Goal: Task Accomplishment & Management: Manage account settings

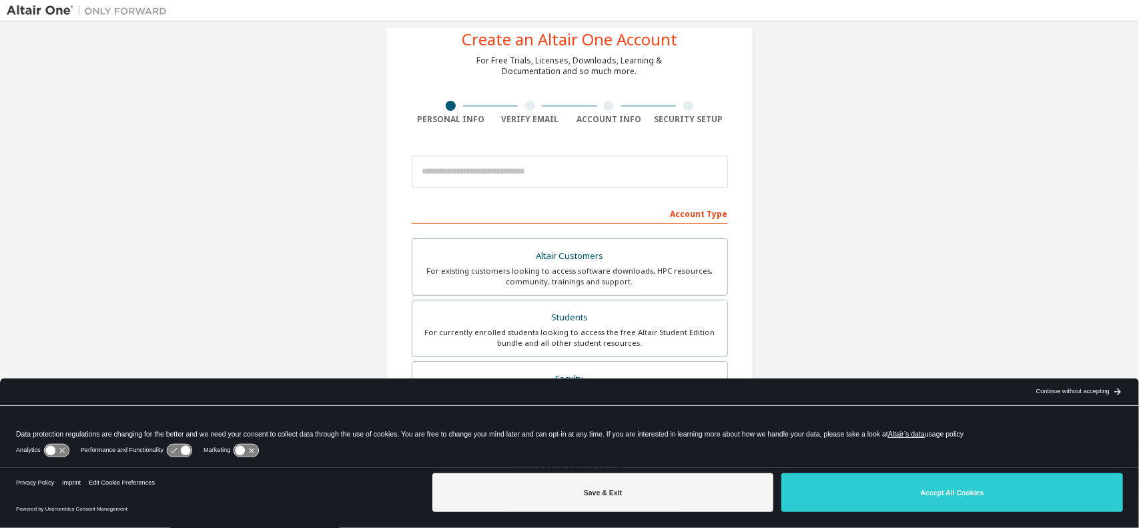
scroll to position [67, 0]
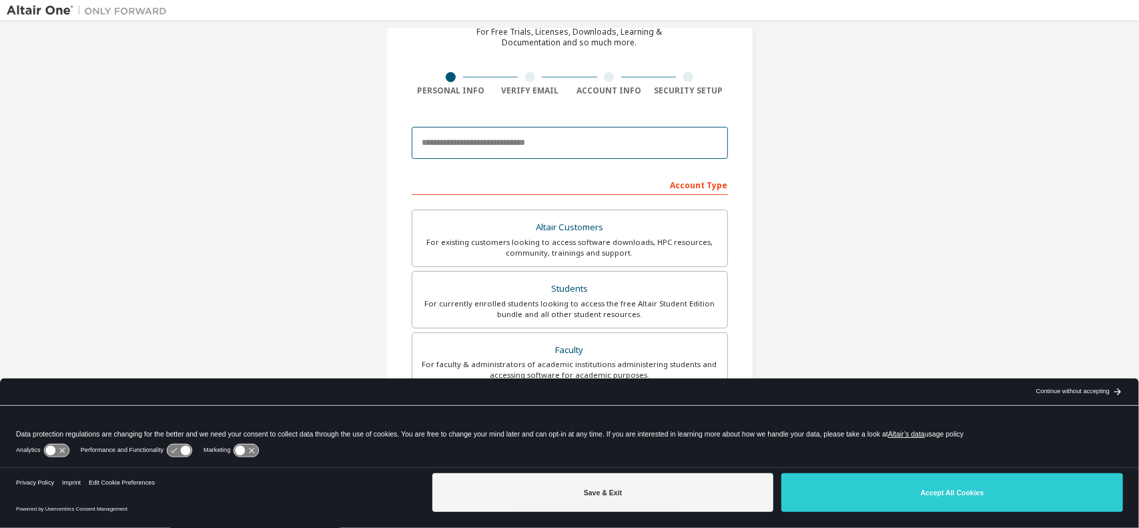
click at [498, 137] on input "email" at bounding box center [570, 143] width 316 height 32
type input "**********"
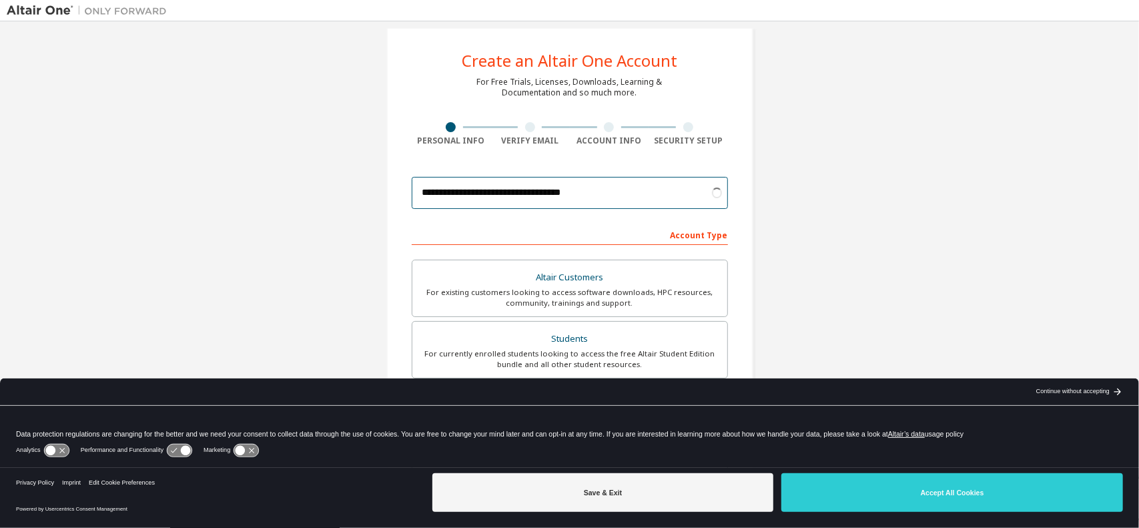
scroll to position [0, 0]
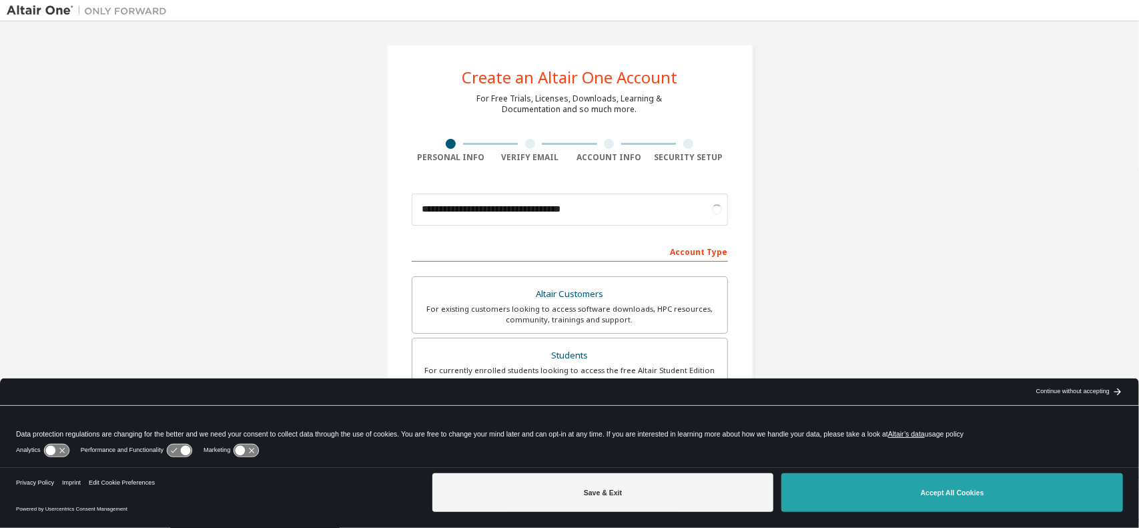
click at [945, 489] on button "Accept All Cookies" at bounding box center [952, 492] width 342 height 39
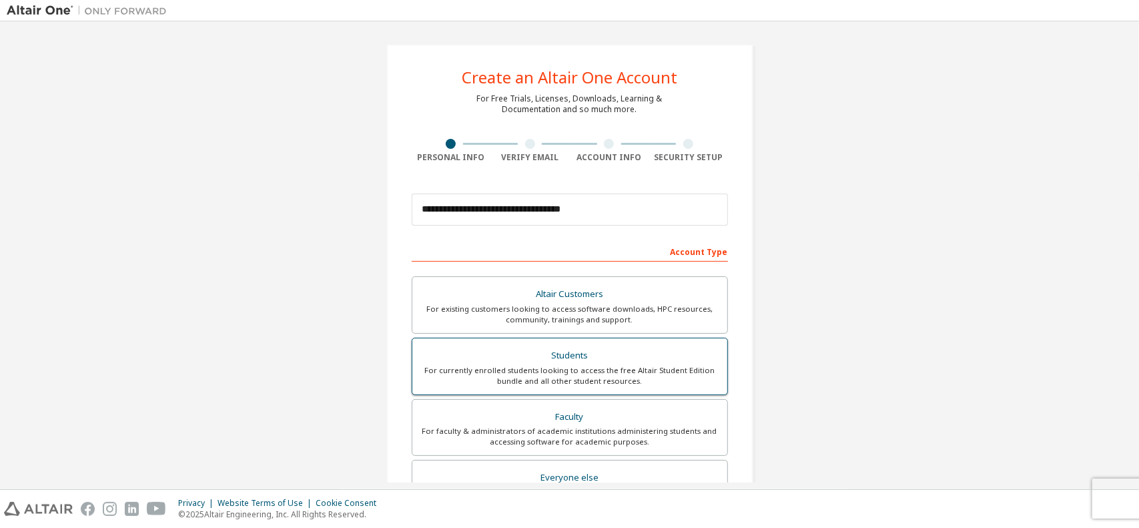
click at [588, 359] on div "Students" at bounding box center [569, 355] width 299 height 19
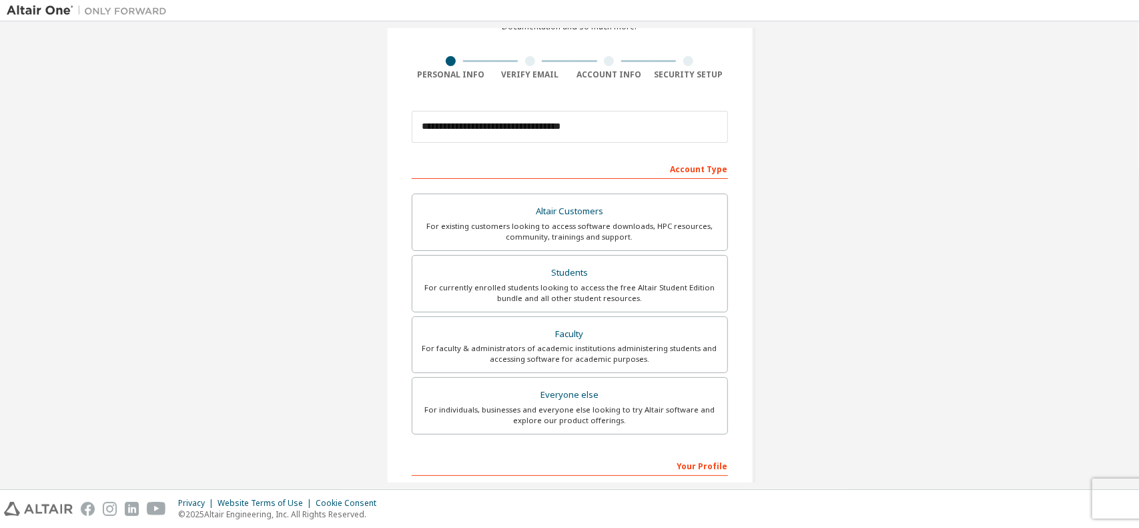
scroll to position [200, 0]
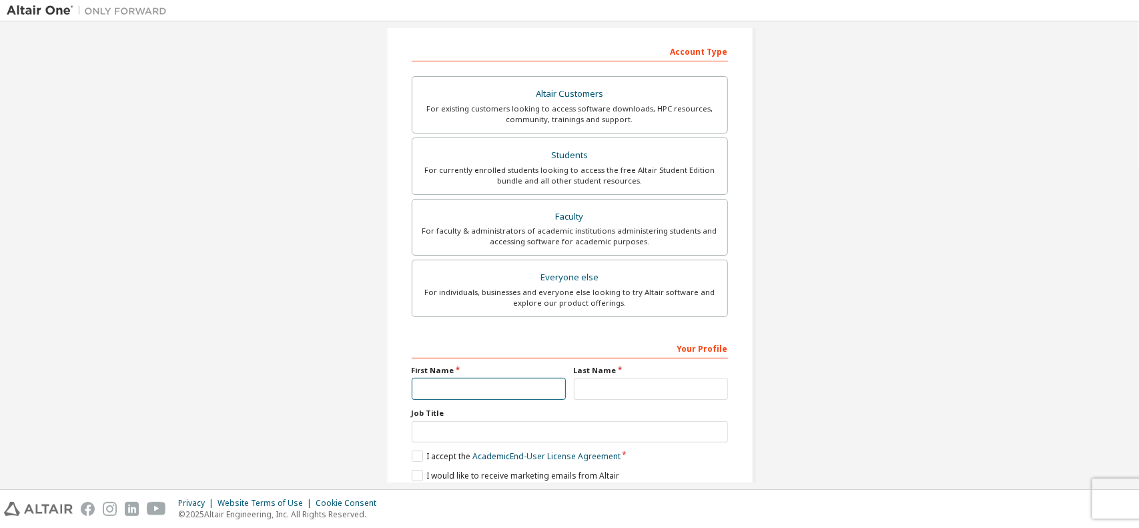
click at [483, 385] on input "text" at bounding box center [489, 389] width 154 height 22
type input "*********"
type input "**********"
click at [470, 425] on input "text" at bounding box center [570, 432] width 316 height 22
type input "*******"
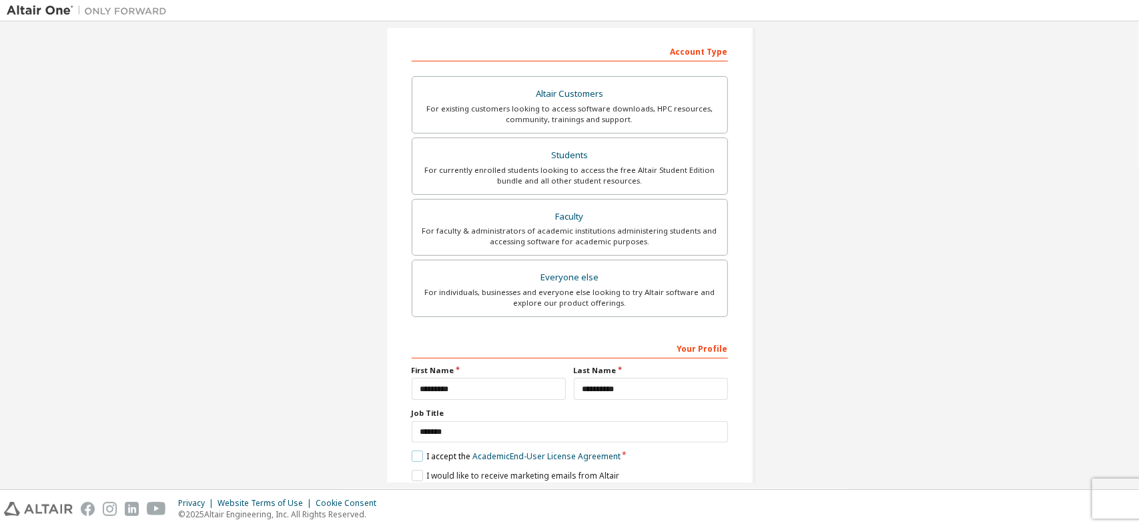
click at [416, 450] on label "I accept the Academic End-User License Agreement" at bounding box center [516, 455] width 209 height 11
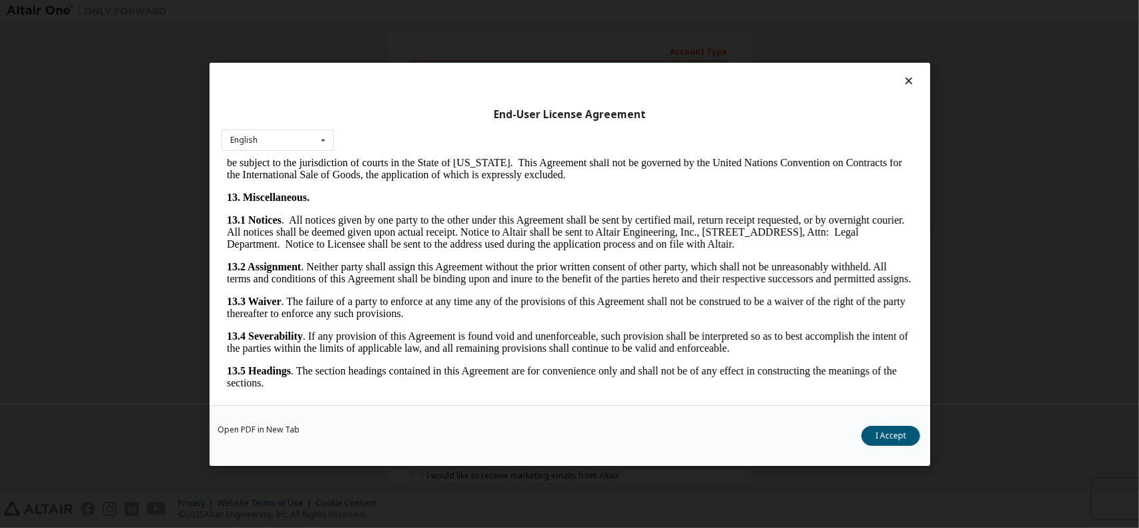
scroll to position [2168, 0]
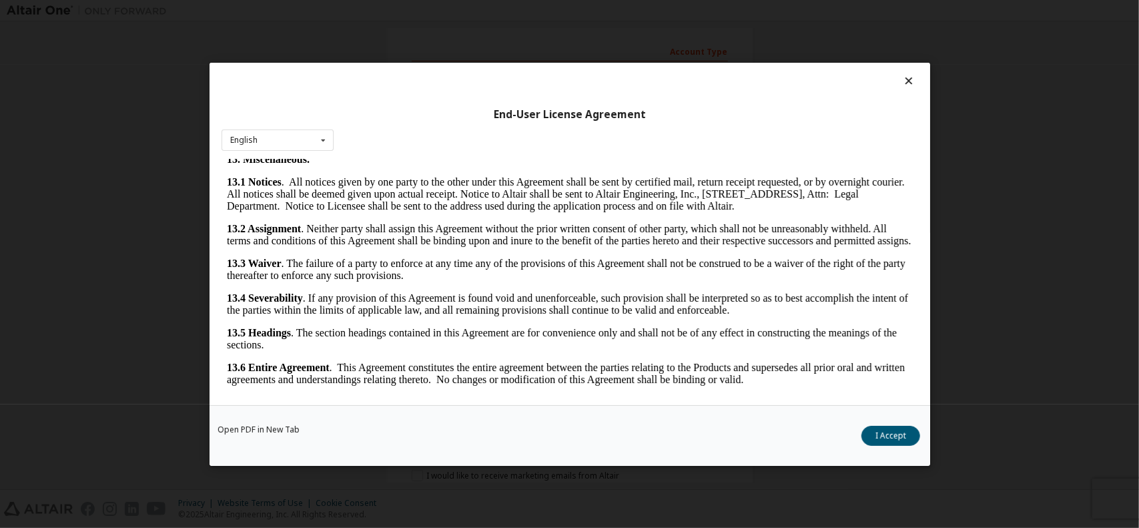
drag, startPoint x: 903, startPoint y: 432, endPoint x: 884, endPoint y: 434, distance: 18.9
click at [903, 432] on button "I Accept" at bounding box center [890, 435] width 59 height 20
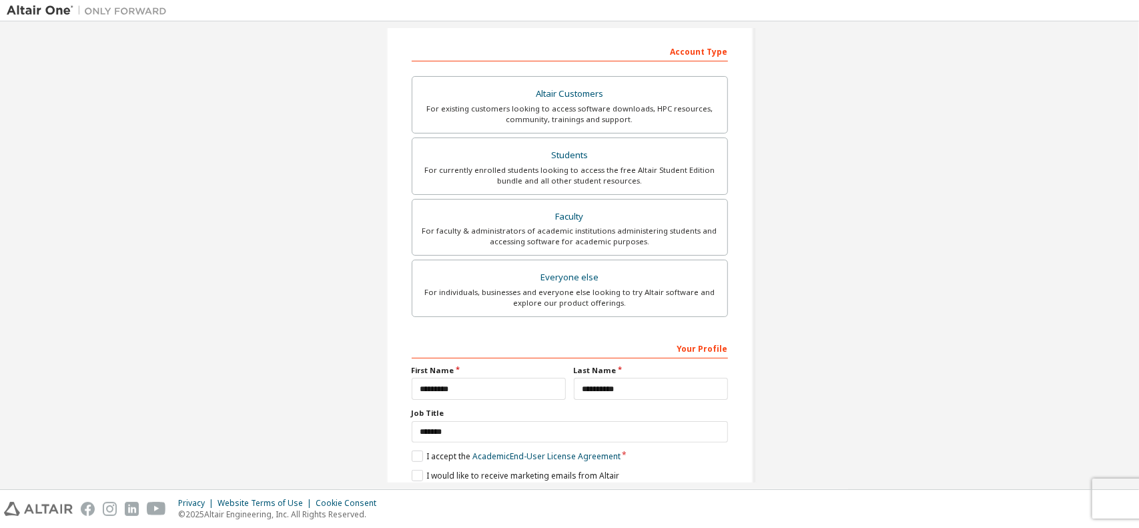
scroll to position [248, 0]
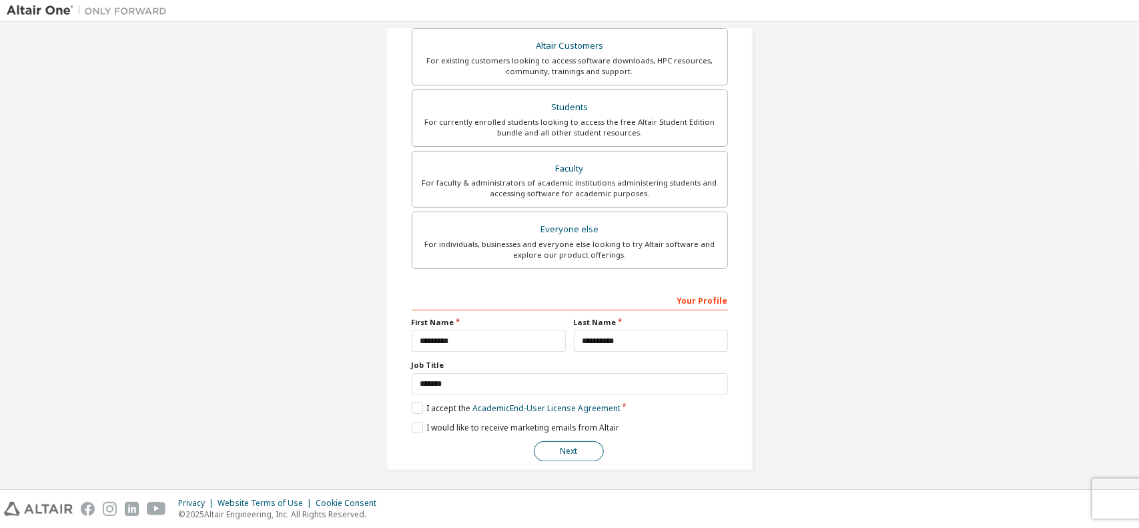
click at [559, 445] on button "Next" at bounding box center [569, 451] width 70 height 20
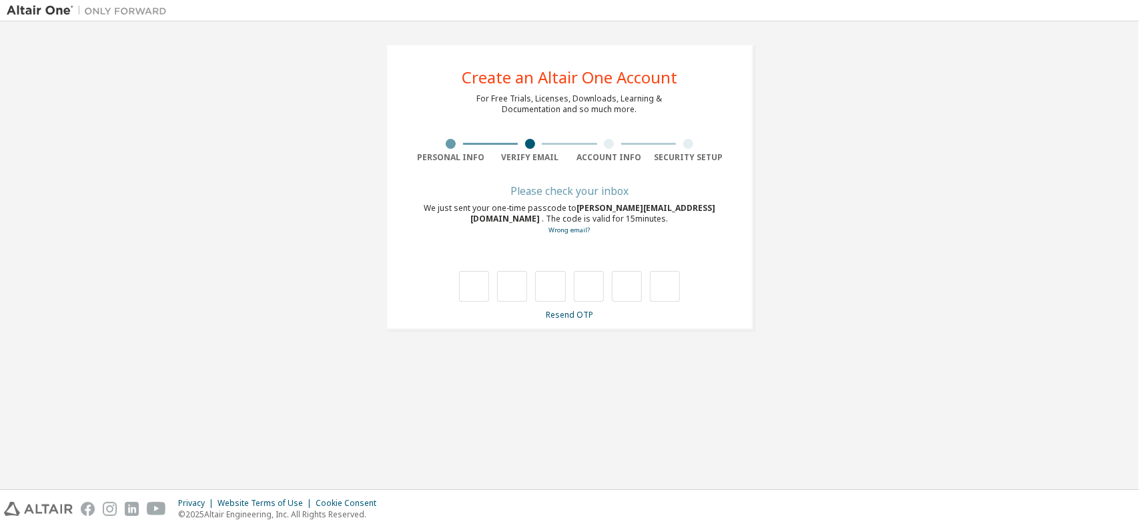
click at [901, 298] on div "**********" at bounding box center [569, 187] width 1125 height 318
type input "*"
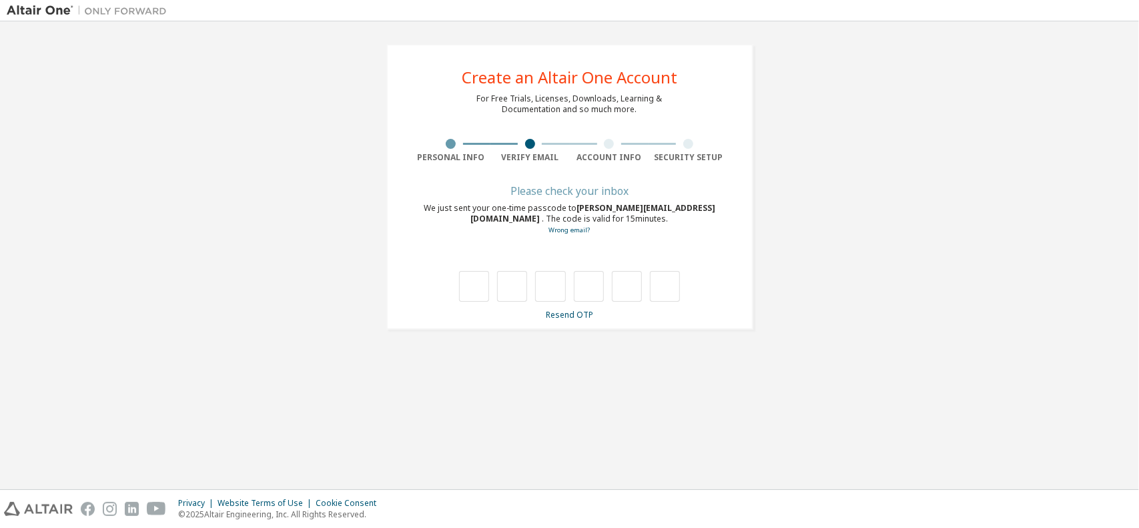
type input "*"
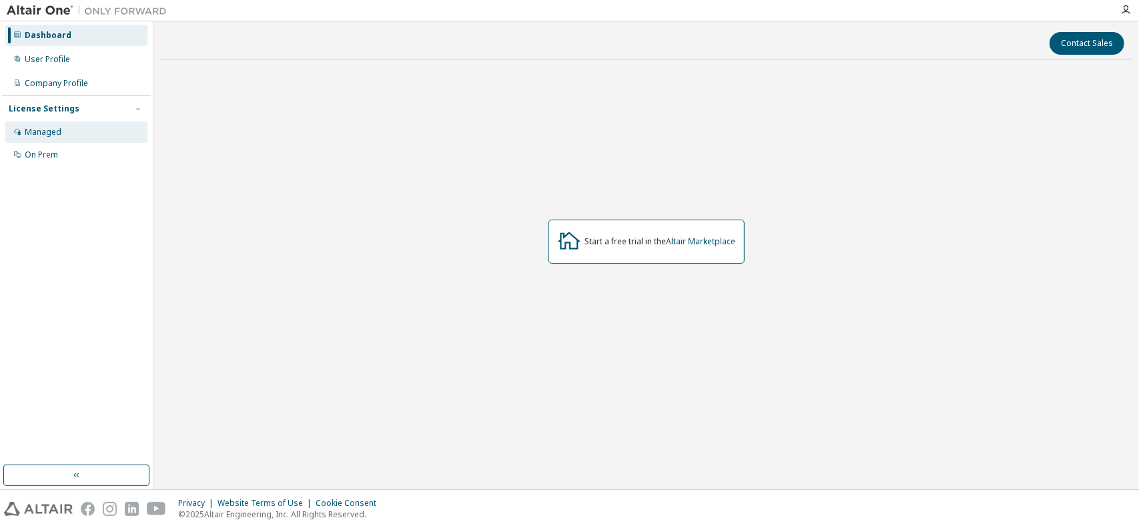
click at [57, 129] on div "Managed" at bounding box center [43, 132] width 37 height 11
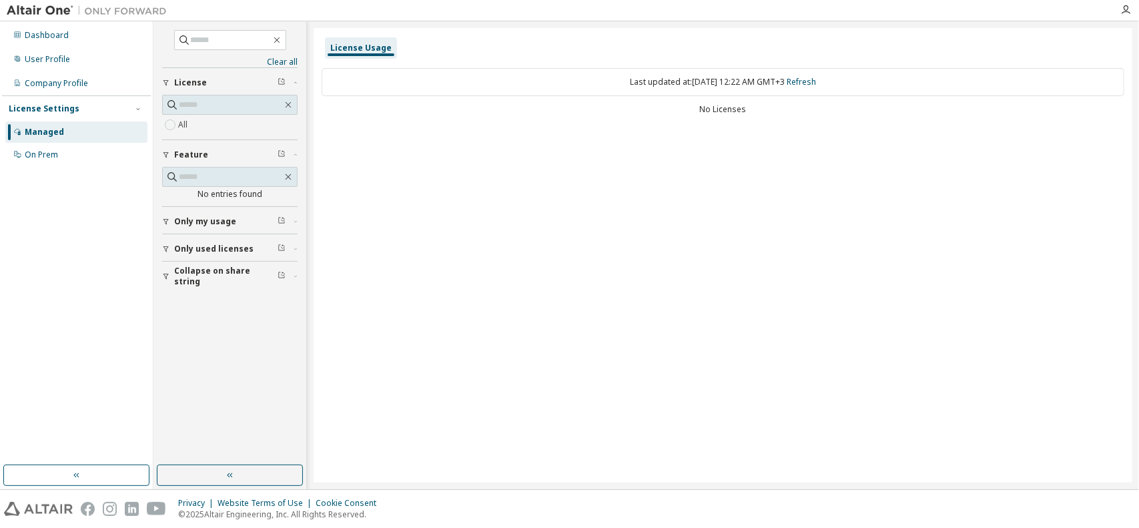
click at [53, 10] on img at bounding box center [90, 10] width 167 height 13
click at [1128, 9] on icon "button" at bounding box center [1125, 10] width 11 height 11
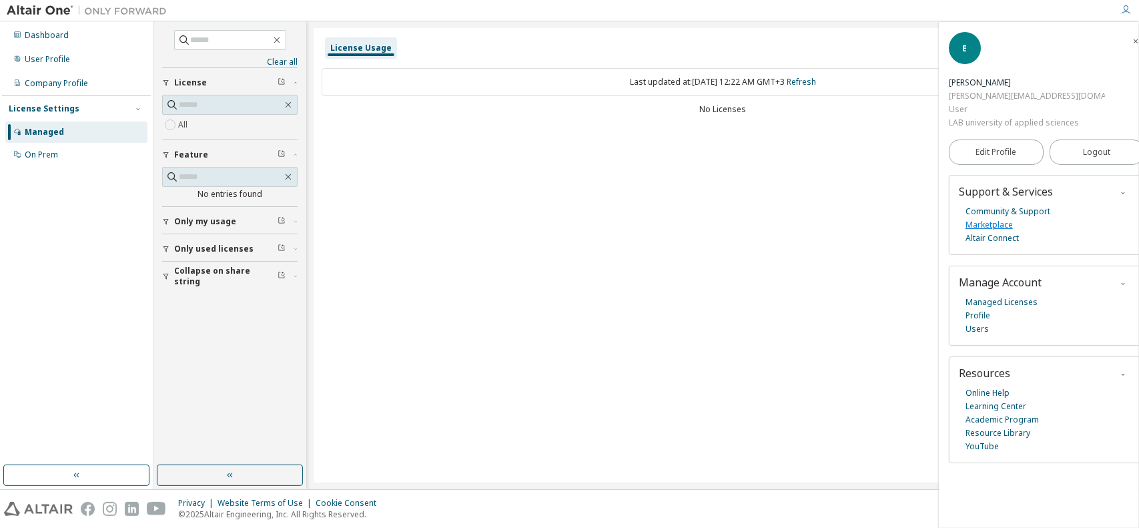
click at [998, 225] on link "Marketplace" at bounding box center [988, 224] width 47 height 13
click at [1131, 39] on icon "button" at bounding box center [1135, 41] width 8 height 8
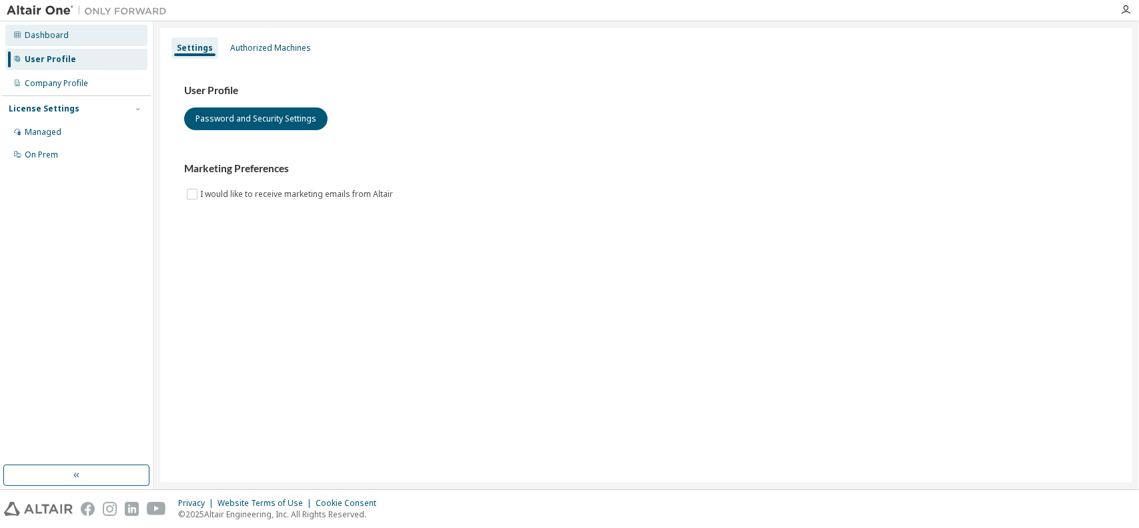
click at [60, 36] on div "Dashboard" at bounding box center [47, 35] width 44 height 11
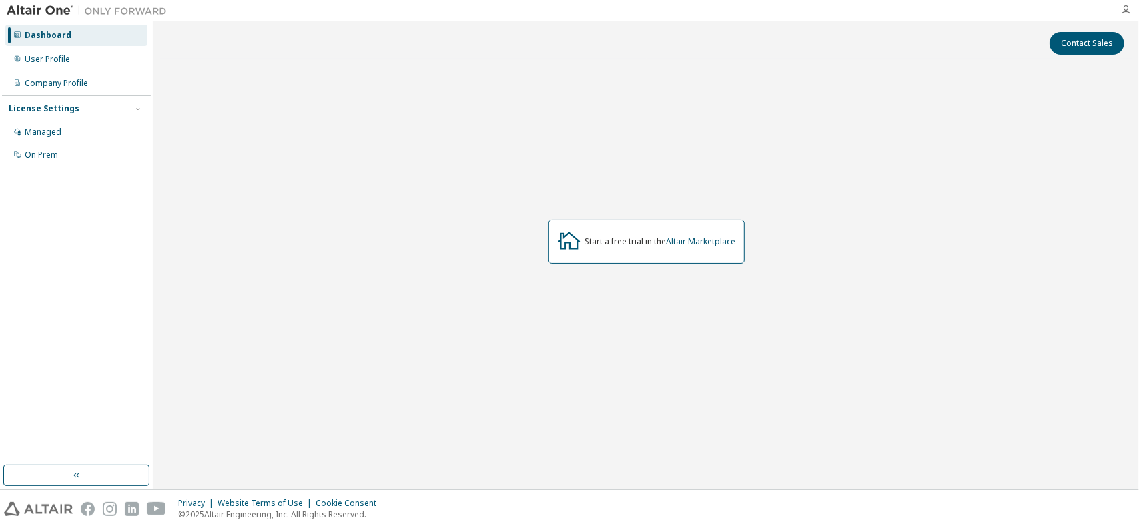
click at [1128, 7] on icon "button" at bounding box center [1125, 10] width 11 height 11
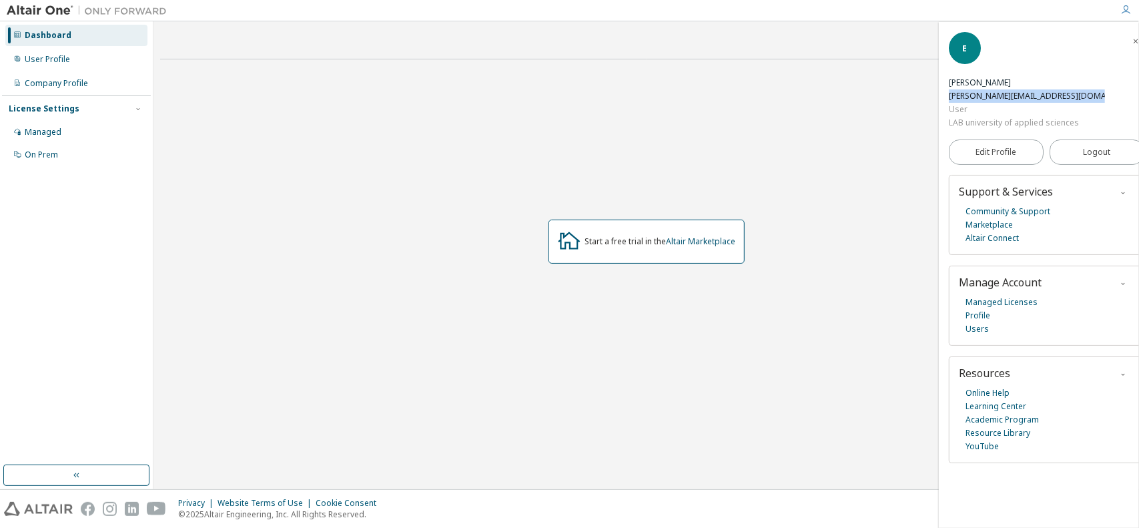
drag, startPoint x: 950, startPoint y: 94, endPoint x: 1091, endPoint y: 93, distance: 141.4
click at [1091, 93] on div "E [PERSON_NAME] [PERSON_NAME][EMAIL_ADDRESS][DOMAIN_NAME] User LAB university o…" at bounding box center [1046, 80] width 195 height 97
copy div "[PERSON_NAME][EMAIL_ADDRESS][DOMAIN_NAME]"
